Goal: Task Accomplishment & Management: Manage account settings

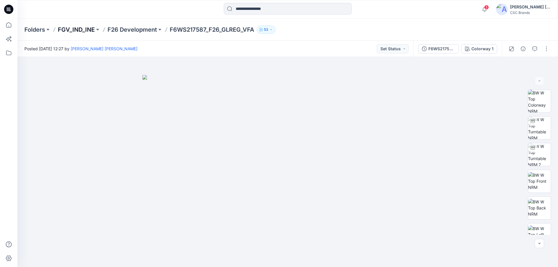
click at [76, 30] on p "FGV_IND_INE" at bounding box center [76, 30] width 37 height 8
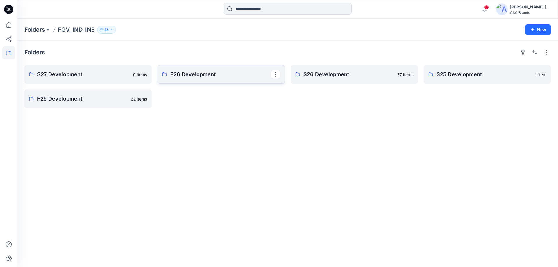
click at [215, 81] on link "F26 Development" at bounding box center [221, 74] width 127 height 19
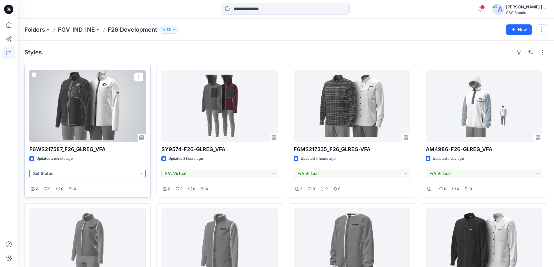
click at [142, 174] on button "Set Status" at bounding box center [87, 173] width 116 height 9
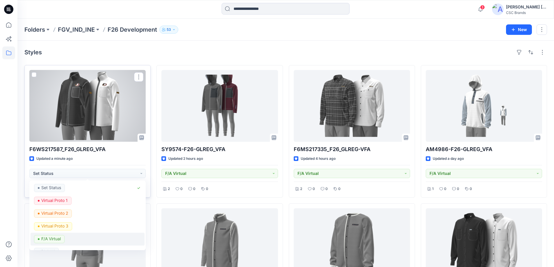
click at [56, 240] on p "F/A Virtual" at bounding box center [50, 239] width 19 height 8
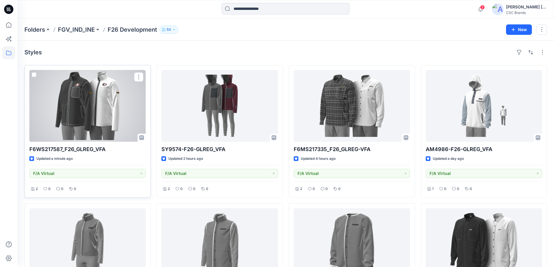
click at [49, 118] on div at bounding box center [87, 106] width 116 height 72
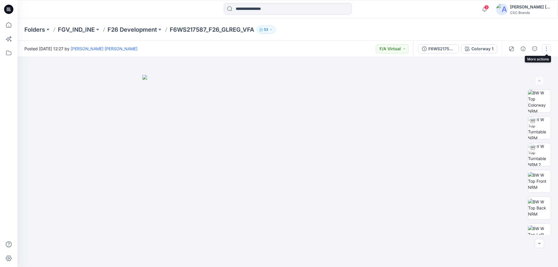
click at [545, 49] on button "button" at bounding box center [546, 48] width 9 height 9
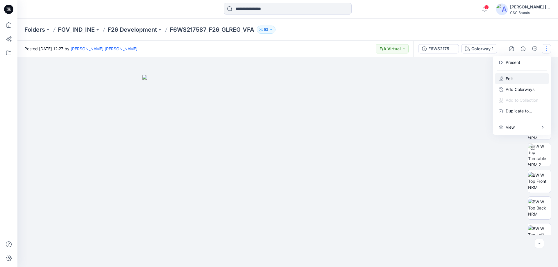
click at [514, 76] on button "Edit" at bounding box center [523, 78] width 54 height 11
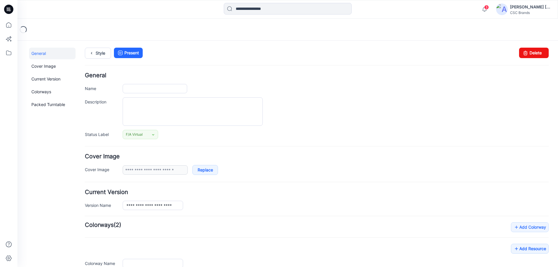
type input "**********"
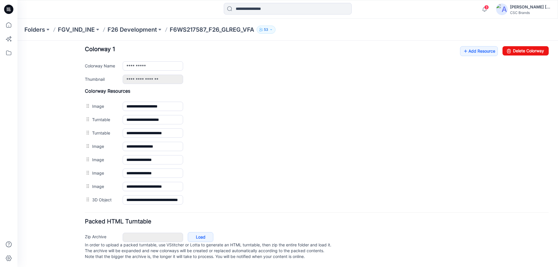
scroll to position [233, 0]
click at [473, 47] on link "Add Resource" at bounding box center [479, 51] width 38 height 10
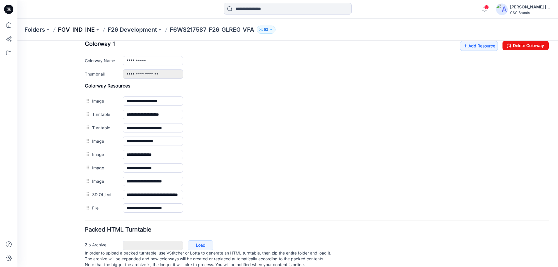
click at [68, 26] on p "FGV_IND_INE" at bounding box center [76, 30] width 37 height 8
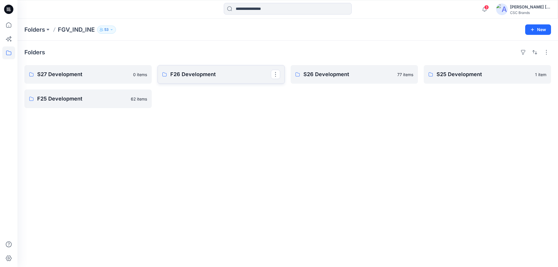
click at [203, 75] on p "F26 Development" at bounding box center [220, 74] width 101 height 8
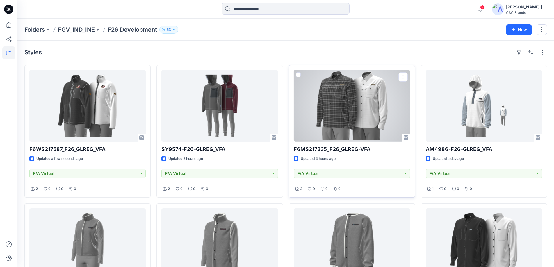
click at [356, 115] on div at bounding box center [352, 106] width 116 height 72
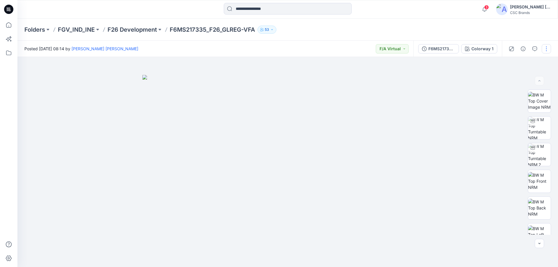
click at [547, 48] on button "button" at bounding box center [546, 48] width 9 height 9
click at [514, 77] on button "Edit" at bounding box center [523, 78] width 54 height 11
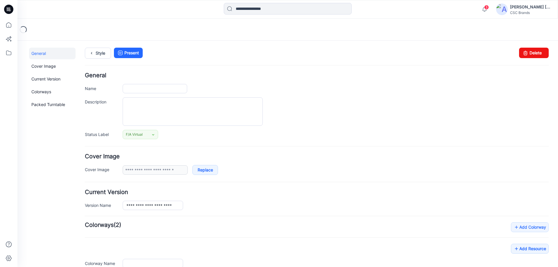
type input "**********"
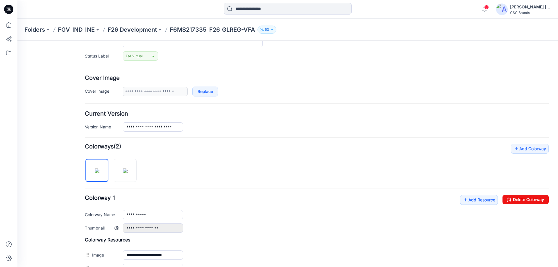
scroll to position [87, 0]
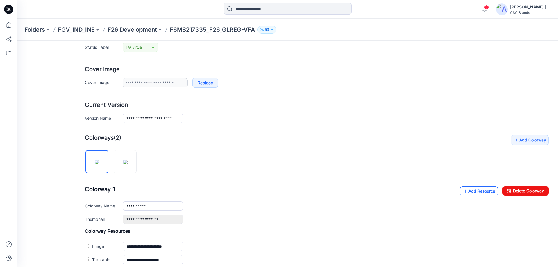
click at [475, 193] on link "Add Resource" at bounding box center [479, 191] width 38 height 10
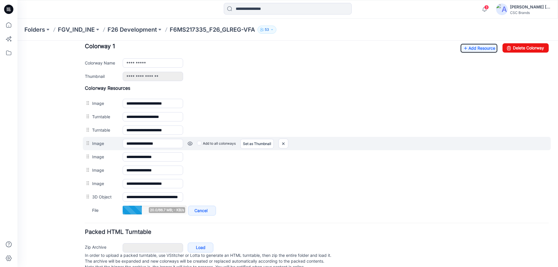
scroll to position [233, 0]
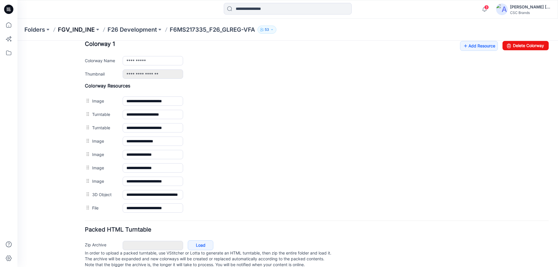
click at [78, 29] on p "FGV_IND_INE" at bounding box center [76, 30] width 37 height 8
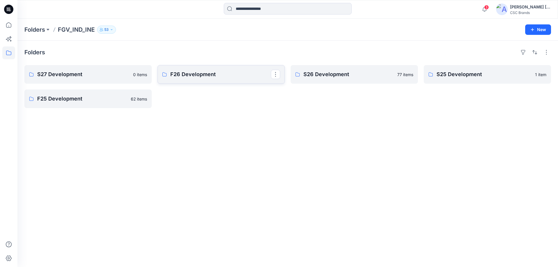
click at [187, 76] on p "F26 Development" at bounding box center [220, 74] width 101 height 8
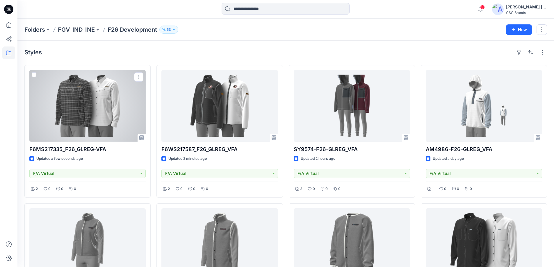
click at [110, 120] on div at bounding box center [87, 106] width 116 height 72
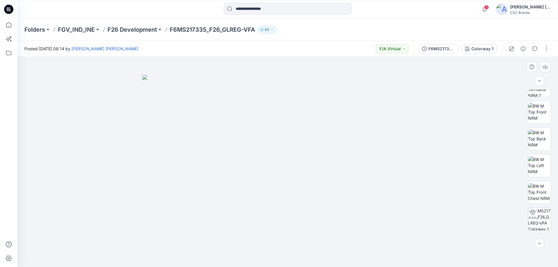
scroll to position [119, 0]
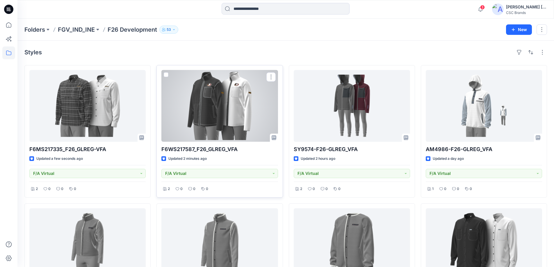
click at [208, 115] on div at bounding box center [219, 106] width 116 height 72
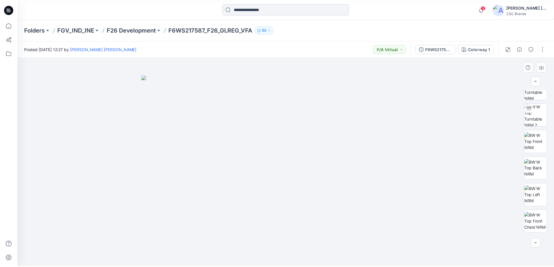
scroll to position [119, 0]
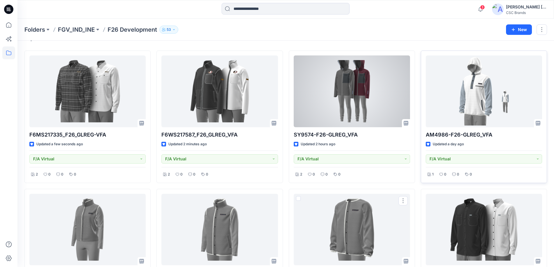
scroll to position [29, 0]
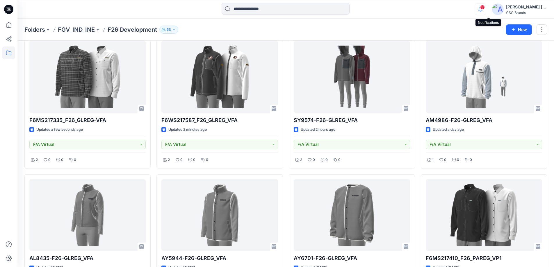
click at [486, 10] on icon "button" at bounding box center [480, 9] width 11 height 12
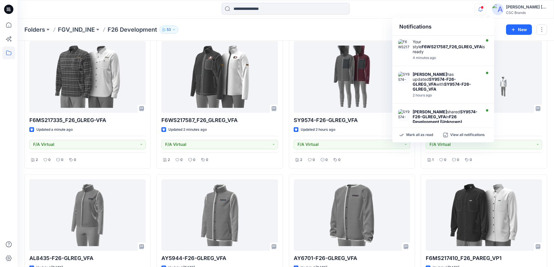
scroll to position [0, 0]
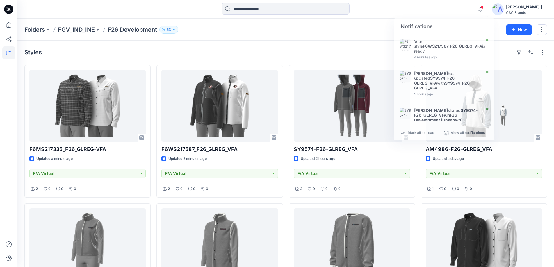
click at [253, 55] on div "Styles" at bounding box center [285, 52] width 523 height 9
